Goal: Task Accomplishment & Management: Manage account settings

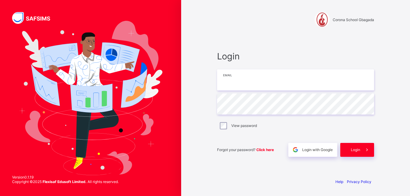
click at [239, 79] on input "email" at bounding box center [295, 79] width 157 height 21
type input "**********"
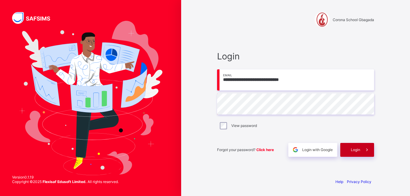
click at [356, 152] on span "Login" at bounding box center [355, 150] width 9 height 5
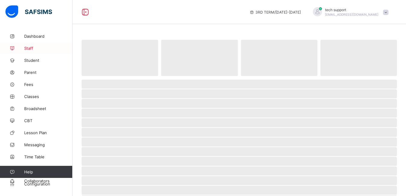
click at [30, 49] on span "Staff" at bounding box center [48, 48] width 48 height 5
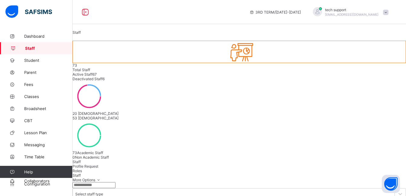
click at [105, 182] on input "text" at bounding box center [93, 185] width 43 height 6
click at [100, 182] on input "****" at bounding box center [93, 185] width 43 height 6
type input "*"
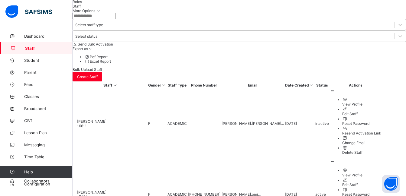
scroll to position [185, 0]
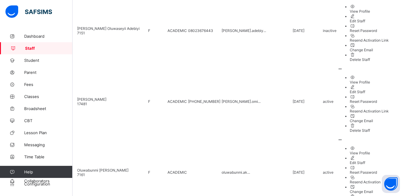
scroll to position [834, 0]
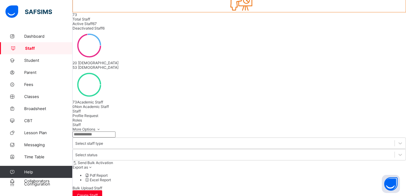
scroll to position [50, 0]
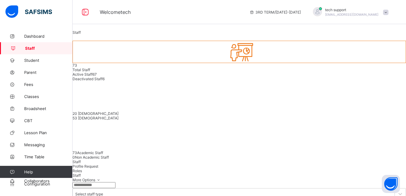
scroll to position [50, 0]
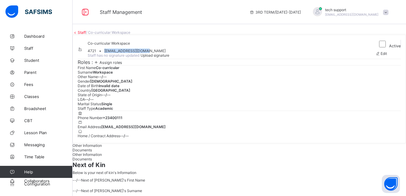
drag, startPoint x: 182, startPoint y: 74, endPoint x: 138, endPoint y: 74, distance: 44.1
click at [138, 53] on div "4721 • [EMAIL_ADDRESS][DOMAIN_NAME]" at bounding box center [129, 51] width 82 height 5
copy span "[EMAIL_ADDRESS][DOMAIN_NAME]"
click at [86, 35] on link "Staff" at bounding box center [82, 32] width 8 height 5
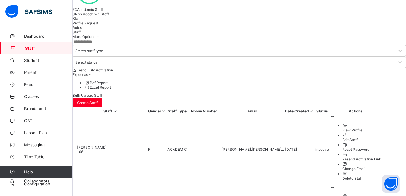
scroll to position [169, 0]
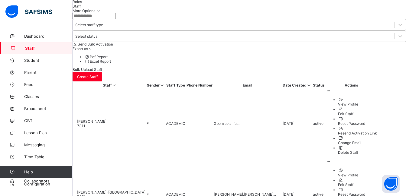
scroll to position [185, 0]
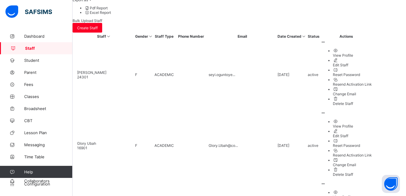
scroll to position [219, 0]
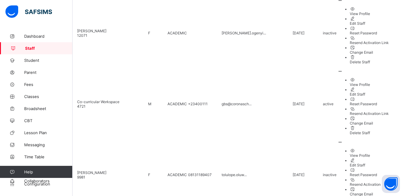
scroll to position [532, 0]
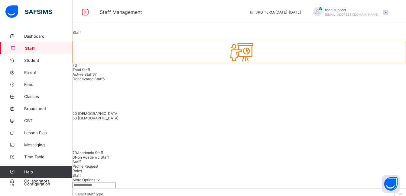
scroll to position [76, 0]
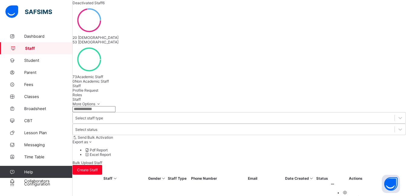
click at [110, 106] on input "text" at bounding box center [93, 109] width 43 height 6
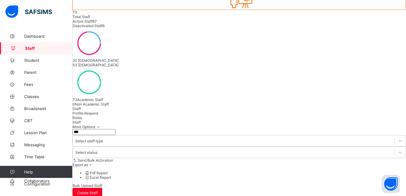
scroll to position [20, 0]
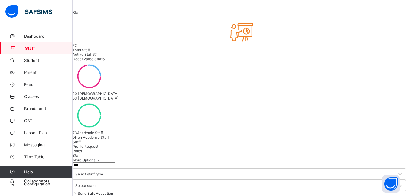
type input "***"
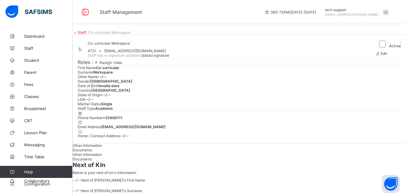
click at [122, 65] on span "Assign roles" at bounding box center [110, 62] width 23 height 5
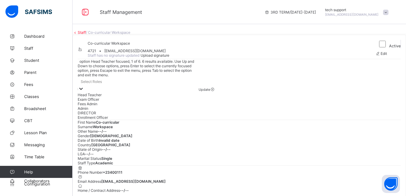
click at [121, 86] on div "Select Roles" at bounding box center [138, 81] width 121 height 8
click at [104, 111] on div "Admin" at bounding box center [138, 108] width 121 height 5
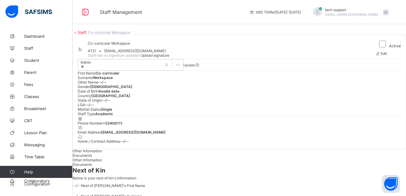
click at [195, 67] on div "Update" at bounding box center [188, 65] width 11 height 5
click at [195, 67] on span "Update" at bounding box center [188, 65] width 11 height 4
click at [86, 35] on link "Staff" at bounding box center [82, 32] width 8 height 5
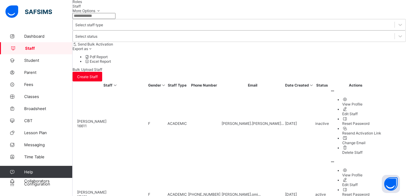
scroll to position [185, 0]
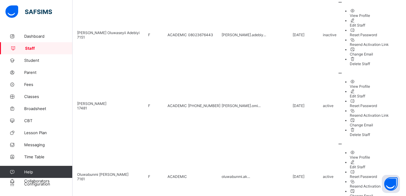
scroll to position [834, 0]
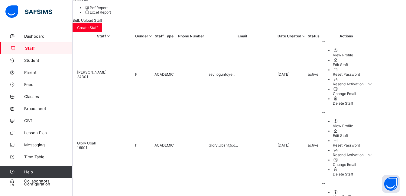
scroll to position [219, 0]
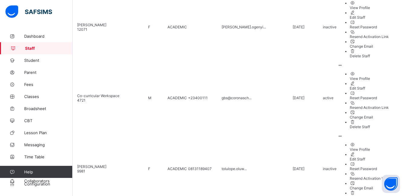
scroll to position [552, 0]
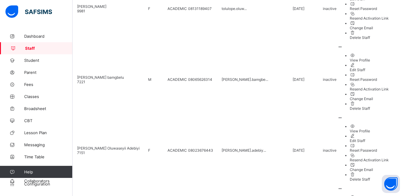
scroll to position [712, 0]
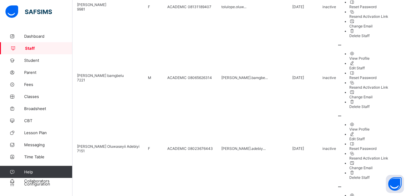
type input "**********"
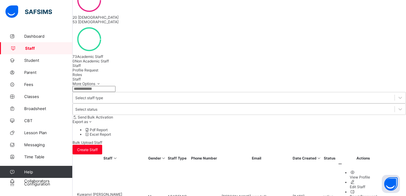
scroll to position [69, 0]
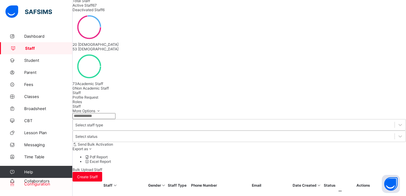
click at [33, 186] on span "Configuration" at bounding box center [48, 184] width 48 height 5
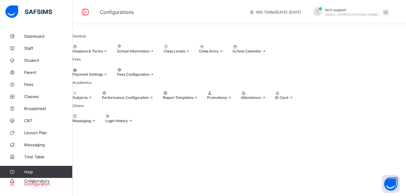
scroll to position [40, 0]
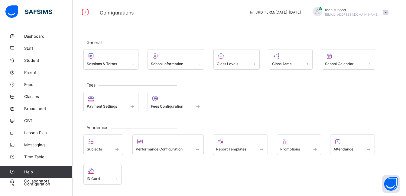
scroll to position [40, 0]
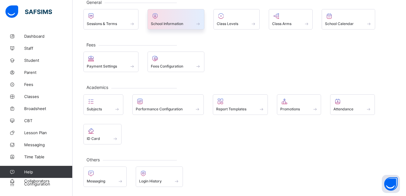
click at [174, 22] on span "School Information" at bounding box center [167, 23] width 32 height 5
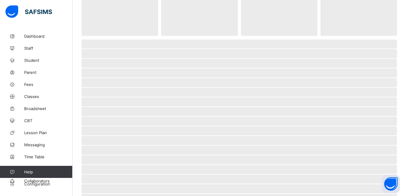
select select "**"
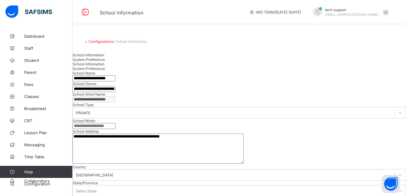
click at [105, 62] on span "System Preference" at bounding box center [88, 59] width 32 height 5
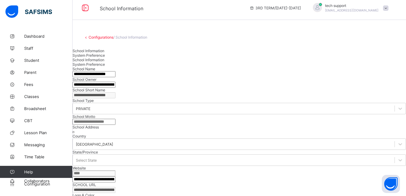
scroll to position [5, 0]
